Goal: Information Seeking & Learning: Learn about a topic

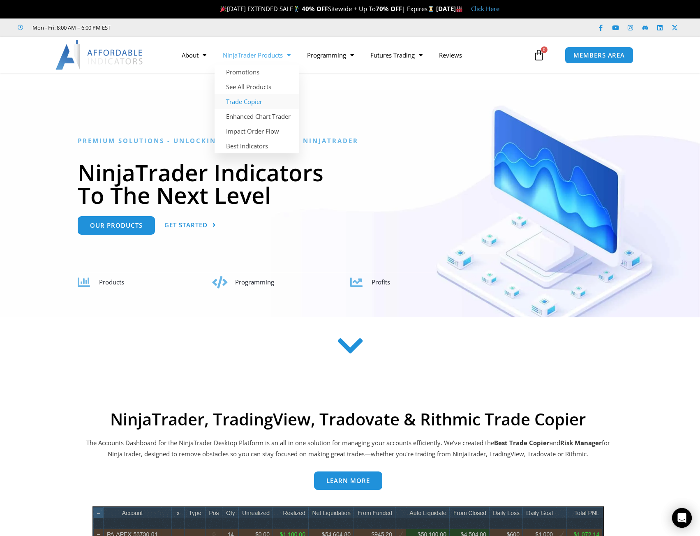
click at [254, 100] on link "Trade Copier" at bounding box center [257, 101] width 84 height 15
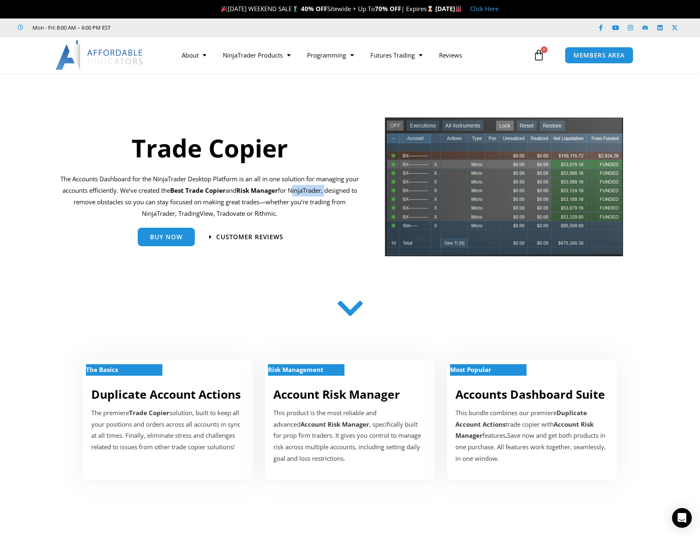
drag, startPoint x: 316, startPoint y: 191, endPoint x: 360, endPoint y: 189, distance: 44.1
click at [360, 189] on div "Trade Copier The Accounts Dashboard for the NinjaTrader Desktop Platform is an …" at bounding box center [209, 189] width 307 height 147
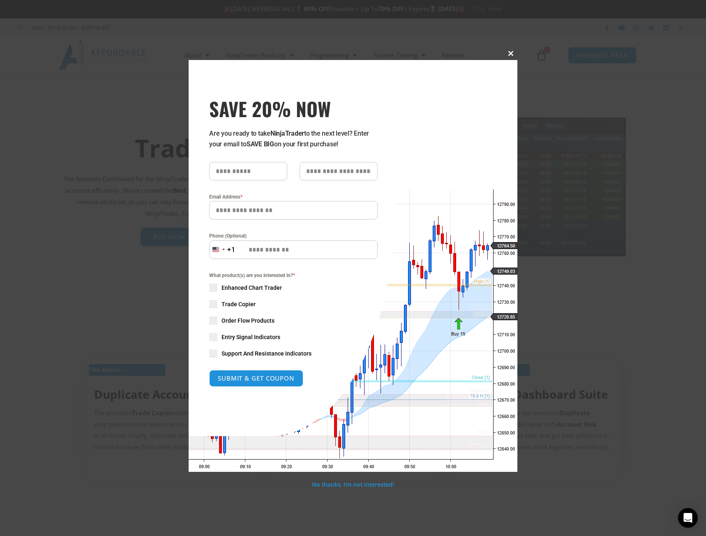
click at [511, 53] on span at bounding box center [510, 53] width 13 height 5
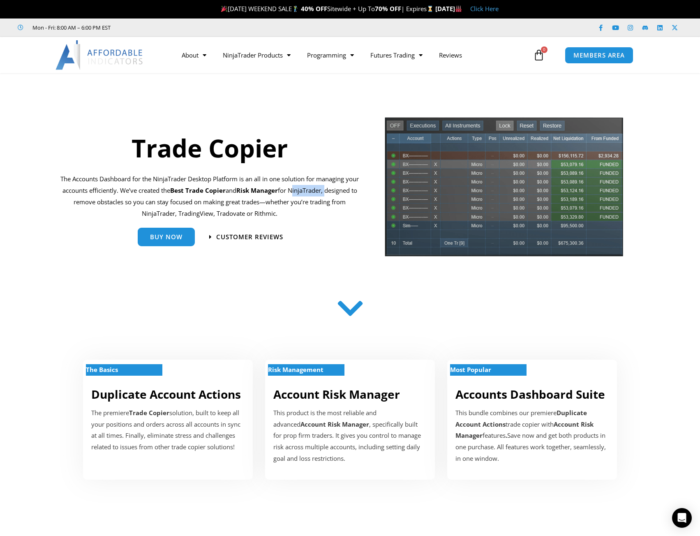
drag, startPoint x: 148, startPoint y: 213, endPoint x: 293, endPoint y: 211, distance: 145.1
click at [293, 211] on p "The Accounts Dashboard for the NinjaTrader Desktop Platform is an all in one so…" at bounding box center [209, 197] width 299 height 46
click at [179, 289] on section at bounding box center [350, 309] width 700 height 43
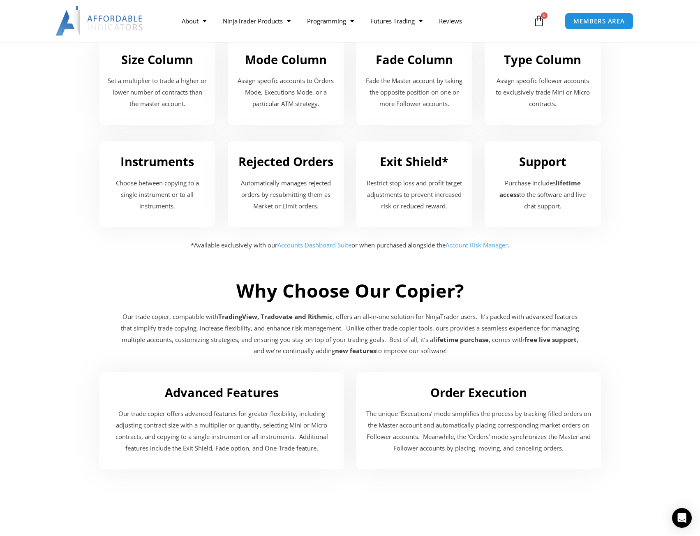
scroll to position [1398, 0]
